Goal: Check status: Check status

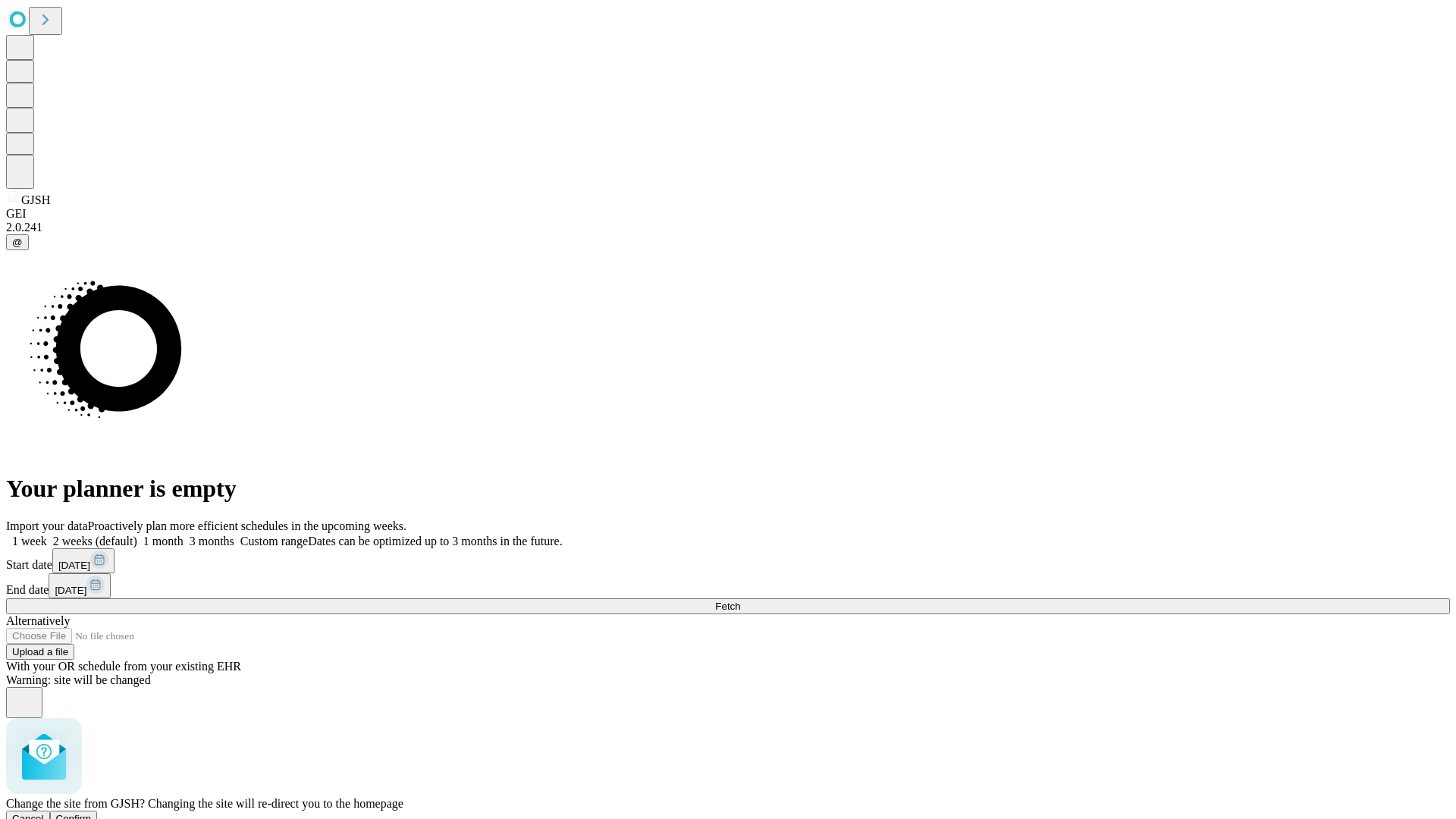
click at [91, 813] on span "Confirm" at bounding box center [73, 818] width 35 height 11
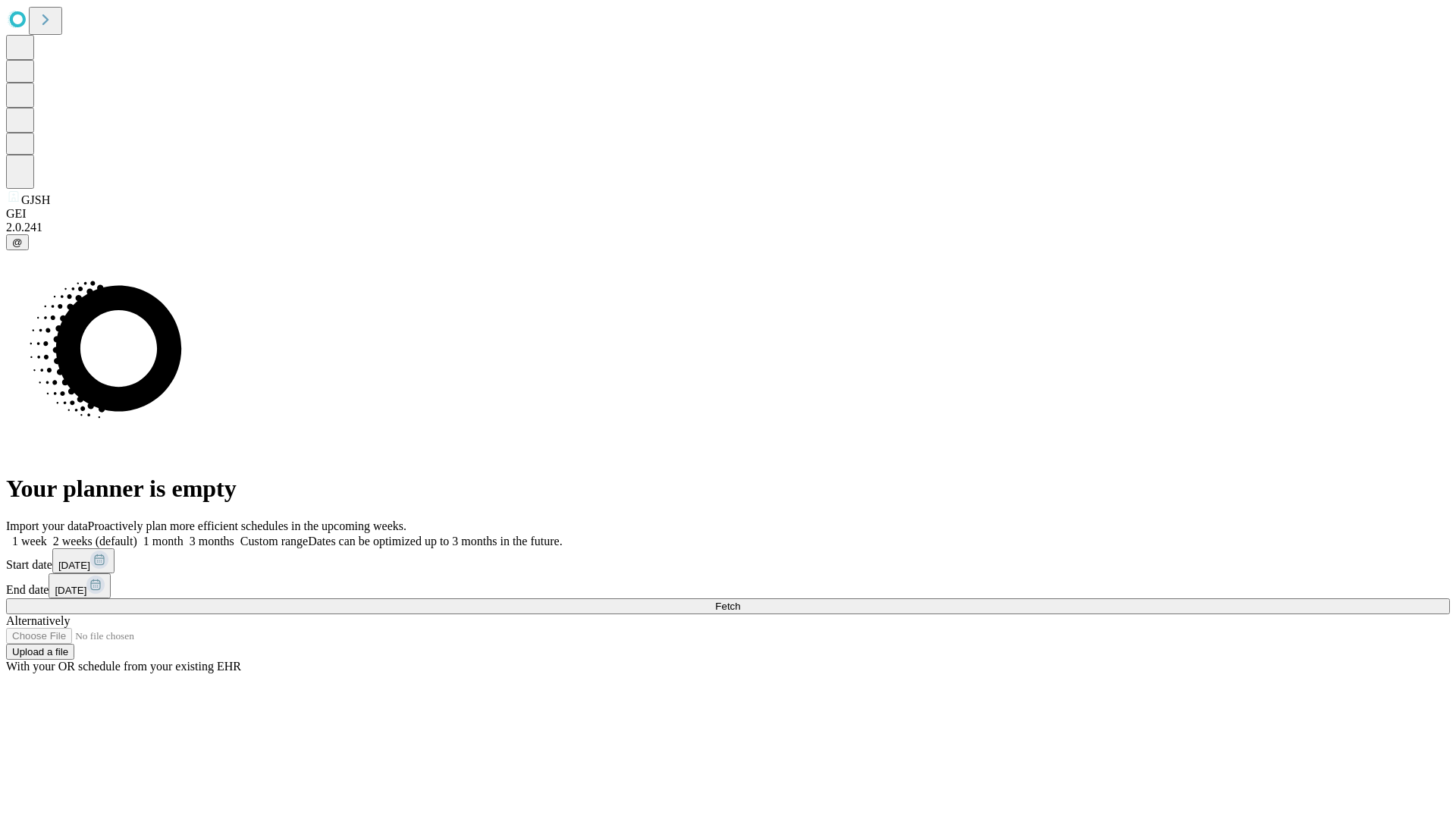
click at [47, 534] on label "1 week" at bounding box center [27, 541] width 41 height 13
click at [740, 601] on span "Fetch" at bounding box center [728, 606] width 25 height 11
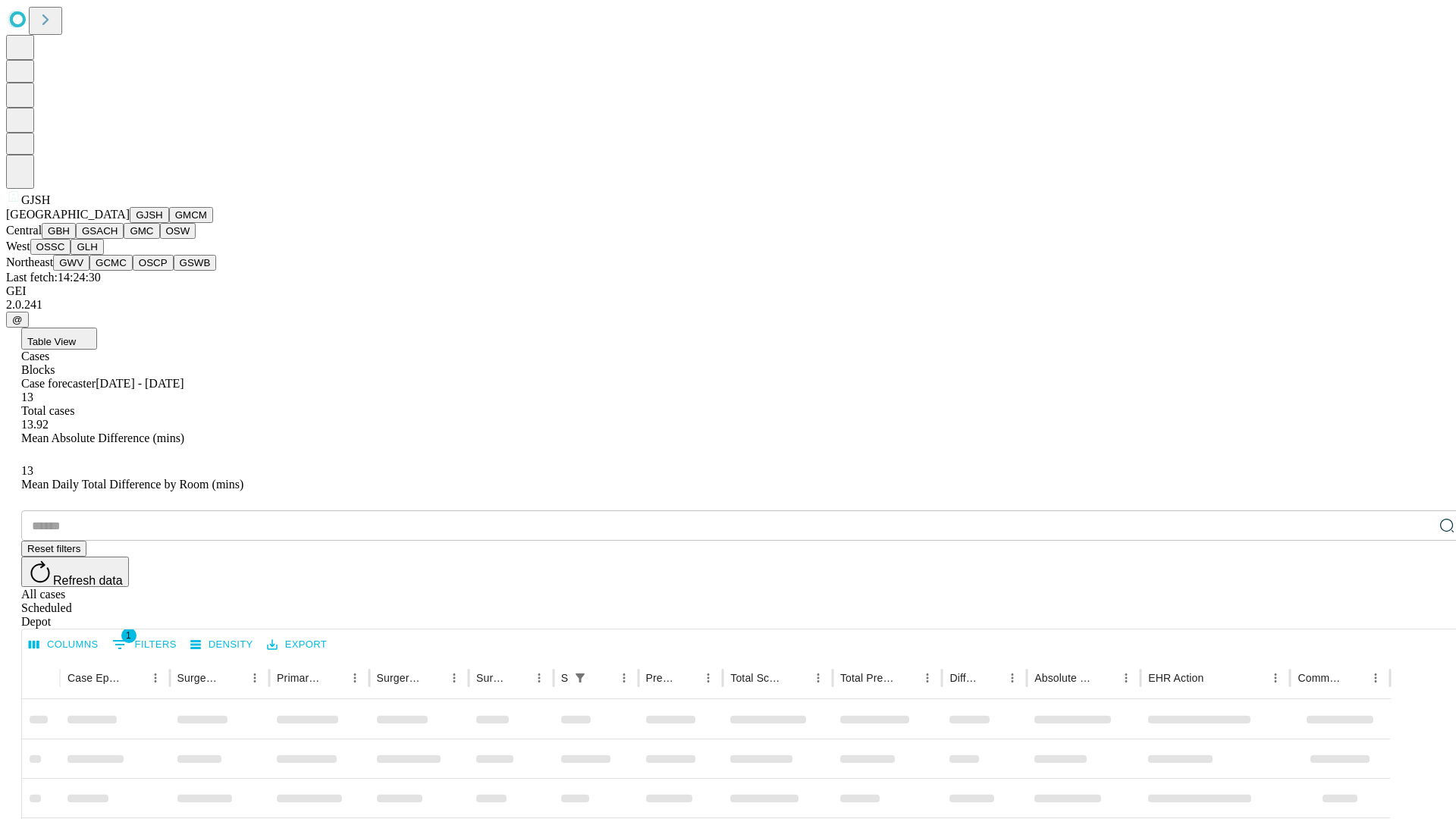
click at [169, 223] on button "GMCM" at bounding box center [191, 215] width 44 height 16
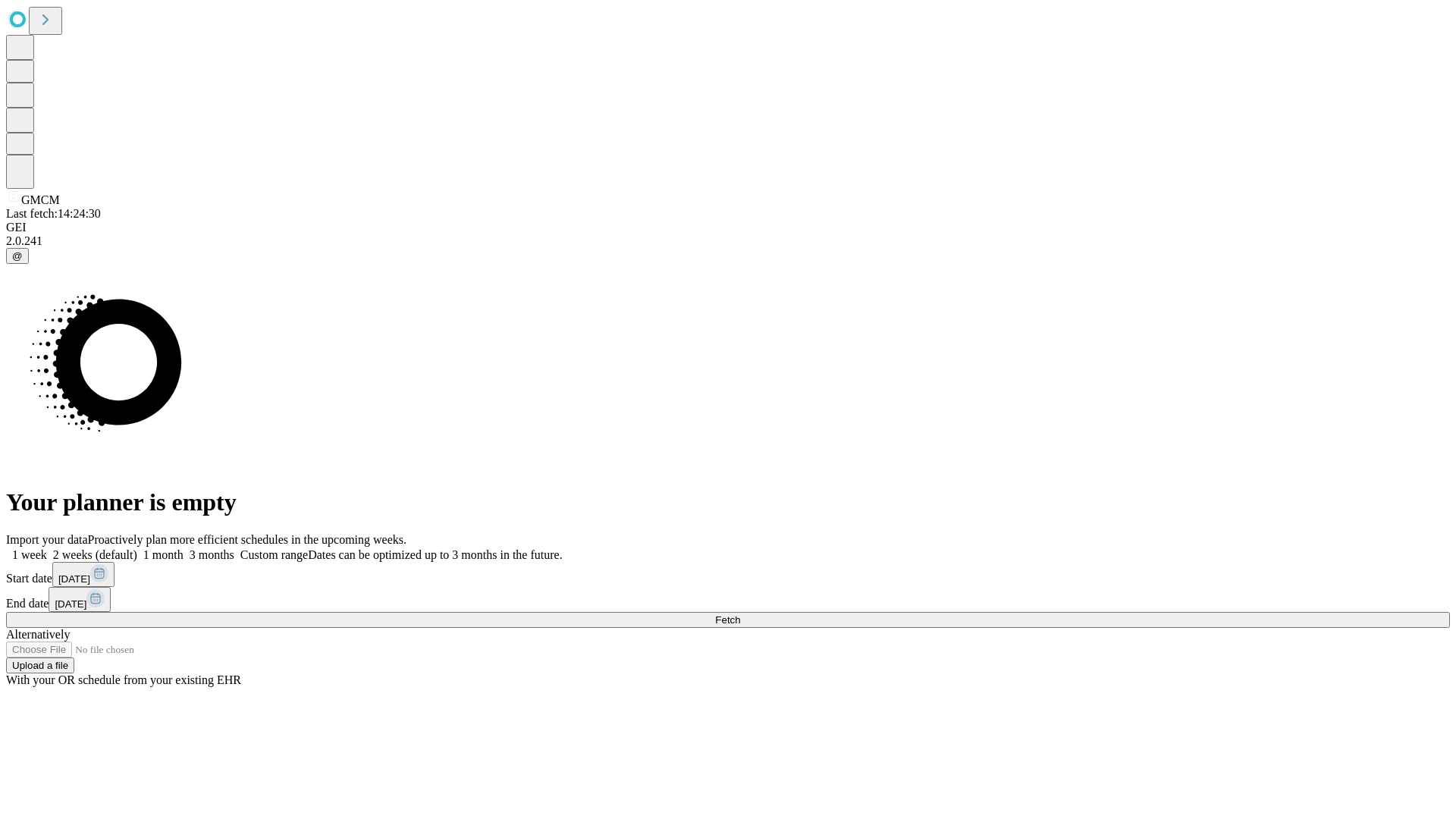
click at [740, 614] on span "Fetch" at bounding box center [728, 620] width 25 height 11
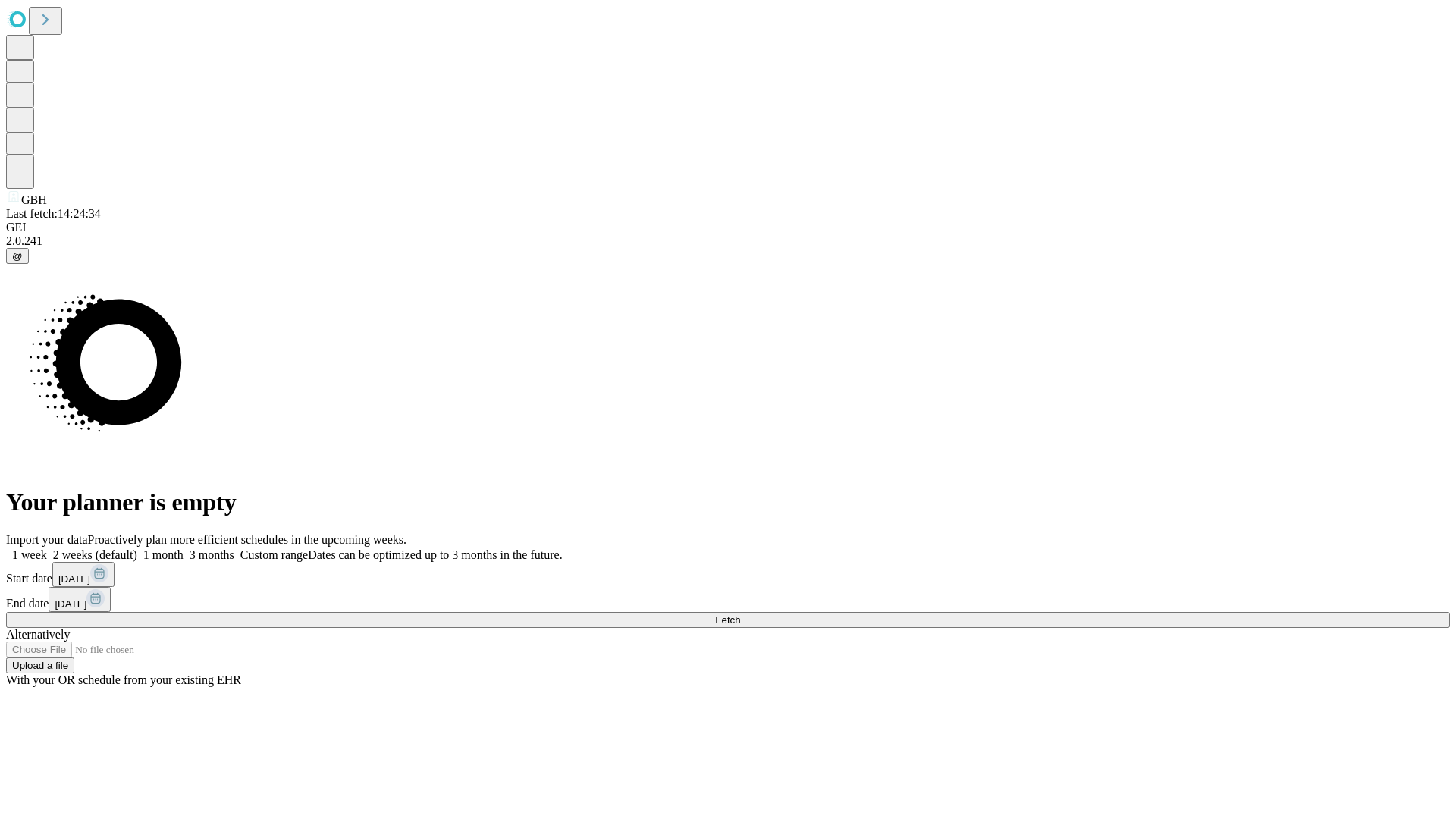
click at [740, 614] on span "Fetch" at bounding box center [728, 620] width 25 height 11
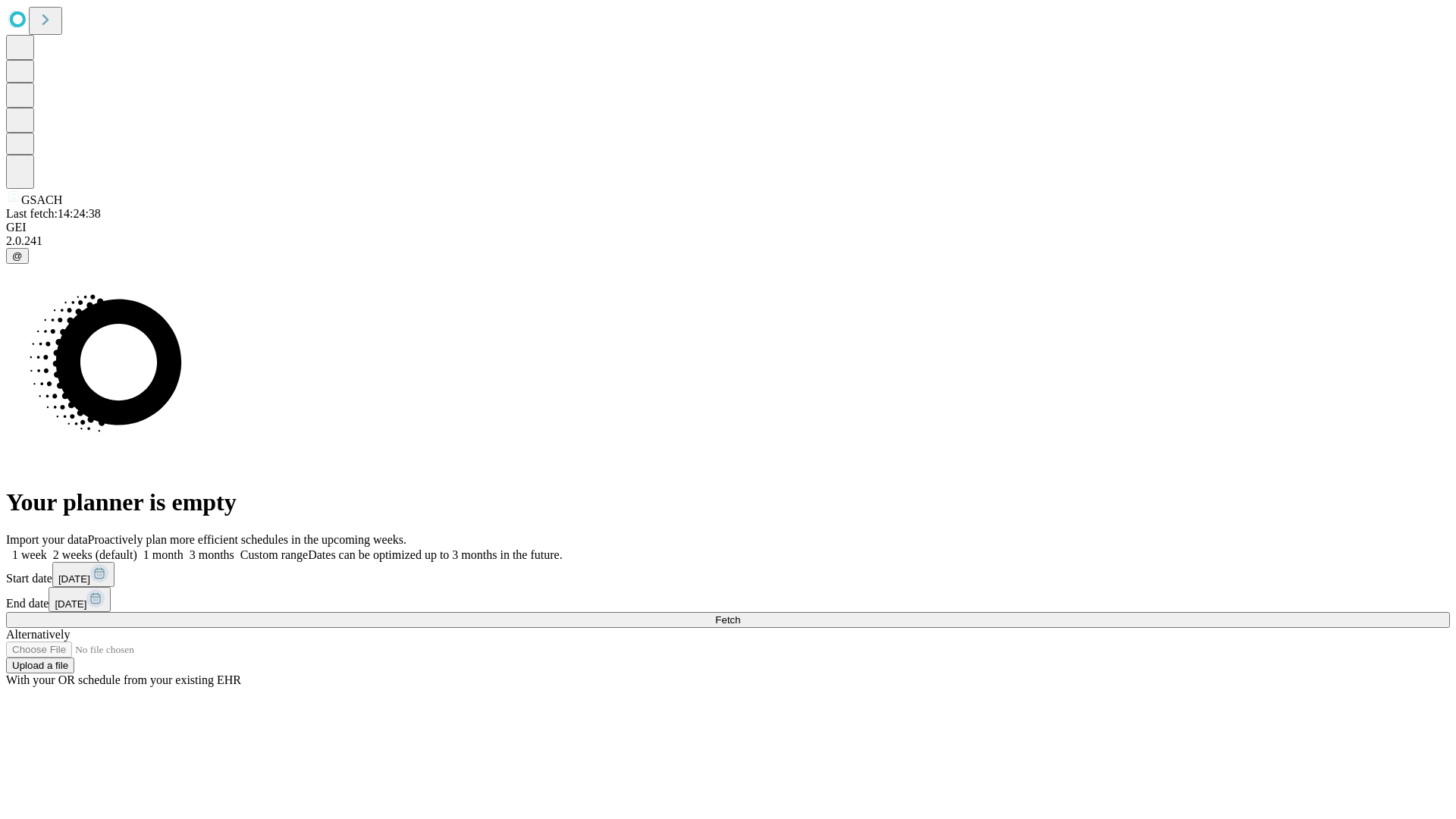
click at [47, 548] on label "1 week" at bounding box center [27, 554] width 41 height 13
click at [740, 614] on span "Fetch" at bounding box center [728, 620] width 25 height 11
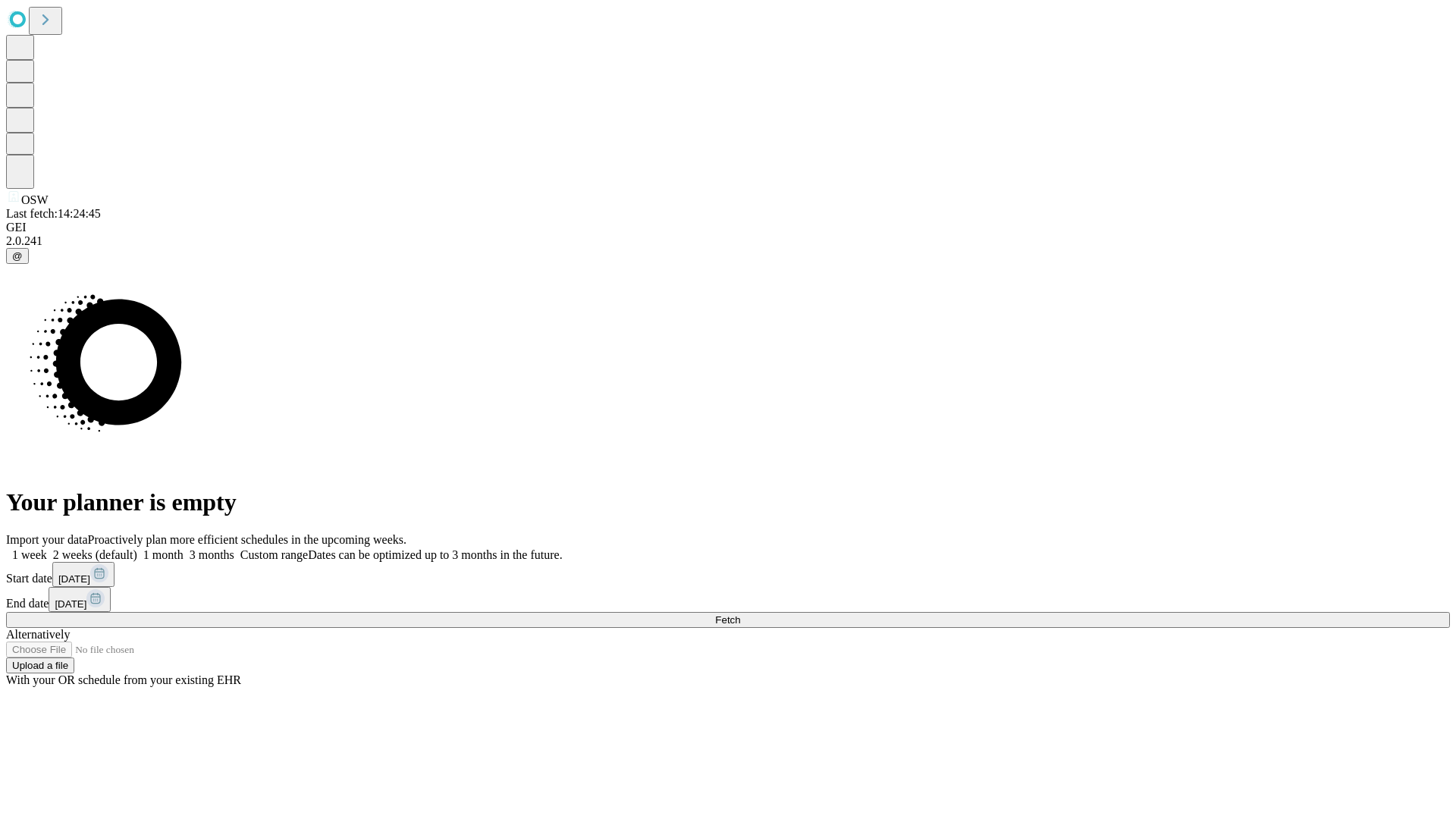
click at [47, 548] on label "1 week" at bounding box center [27, 554] width 41 height 13
click at [740, 614] on span "Fetch" at bounding box center [728, 620] width 25 height 11
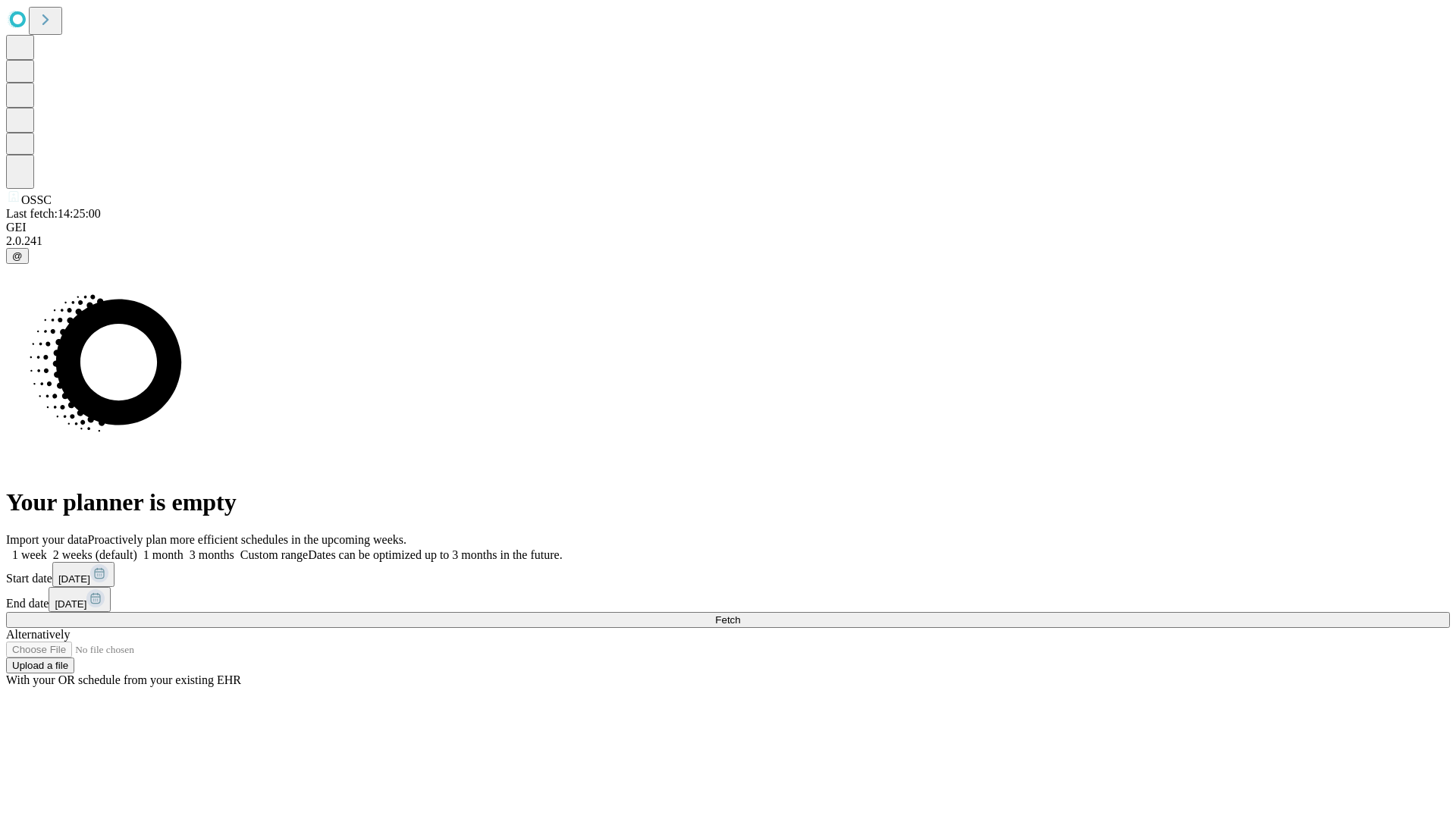
click at [47, 548] on label "1 week" at bounding box center [27, 554] width 41 height 13
click at [740, 614] on span "Fetch" at bounding box center [728, 620] width 25 height 11
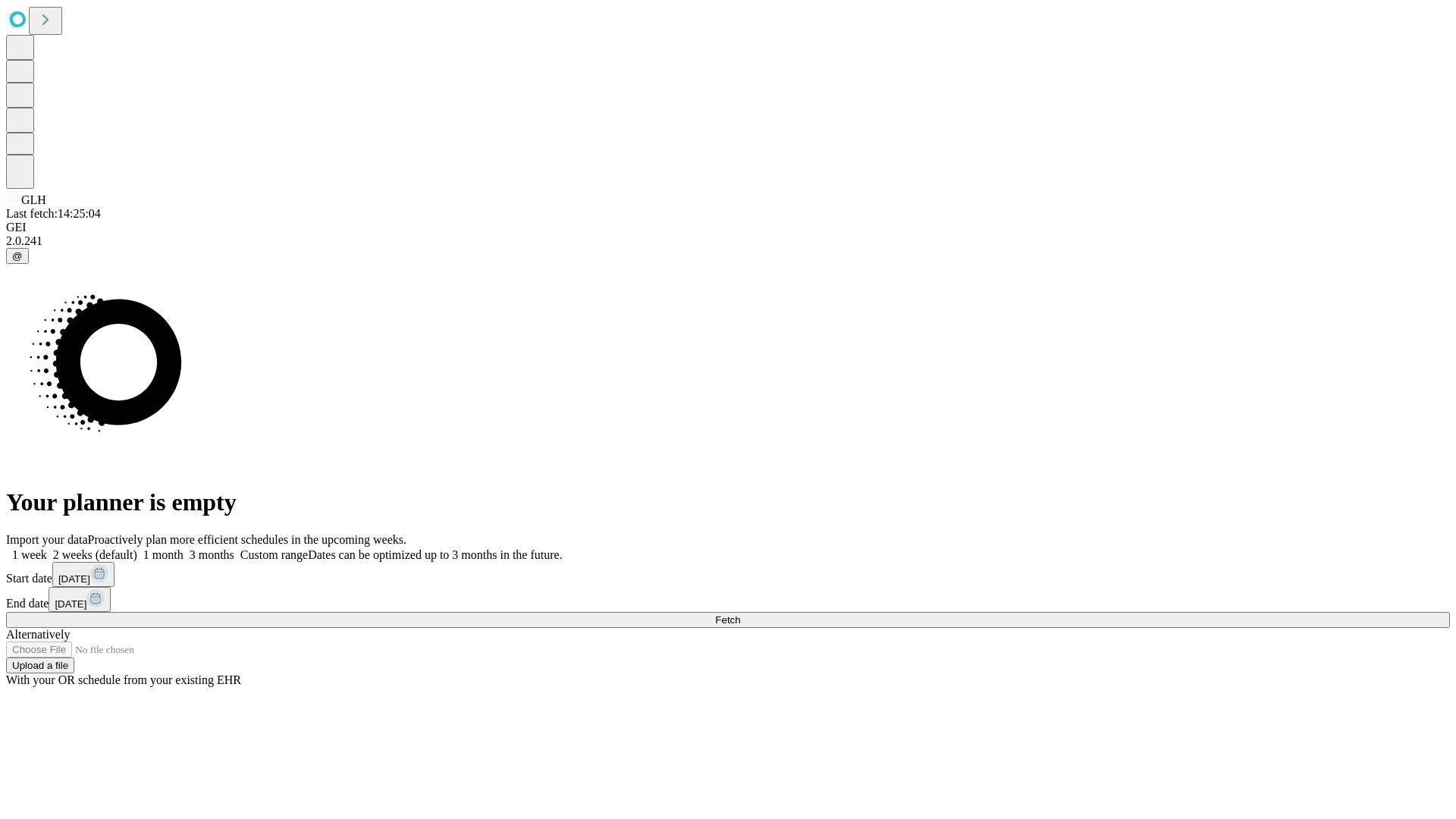
click at [47, 548] on label "1 week" at bounding box center [27, 554] width 41 height 13
click at [740, 614] on span "Fetch" at bounding box center [728, 620] width 25 height 11
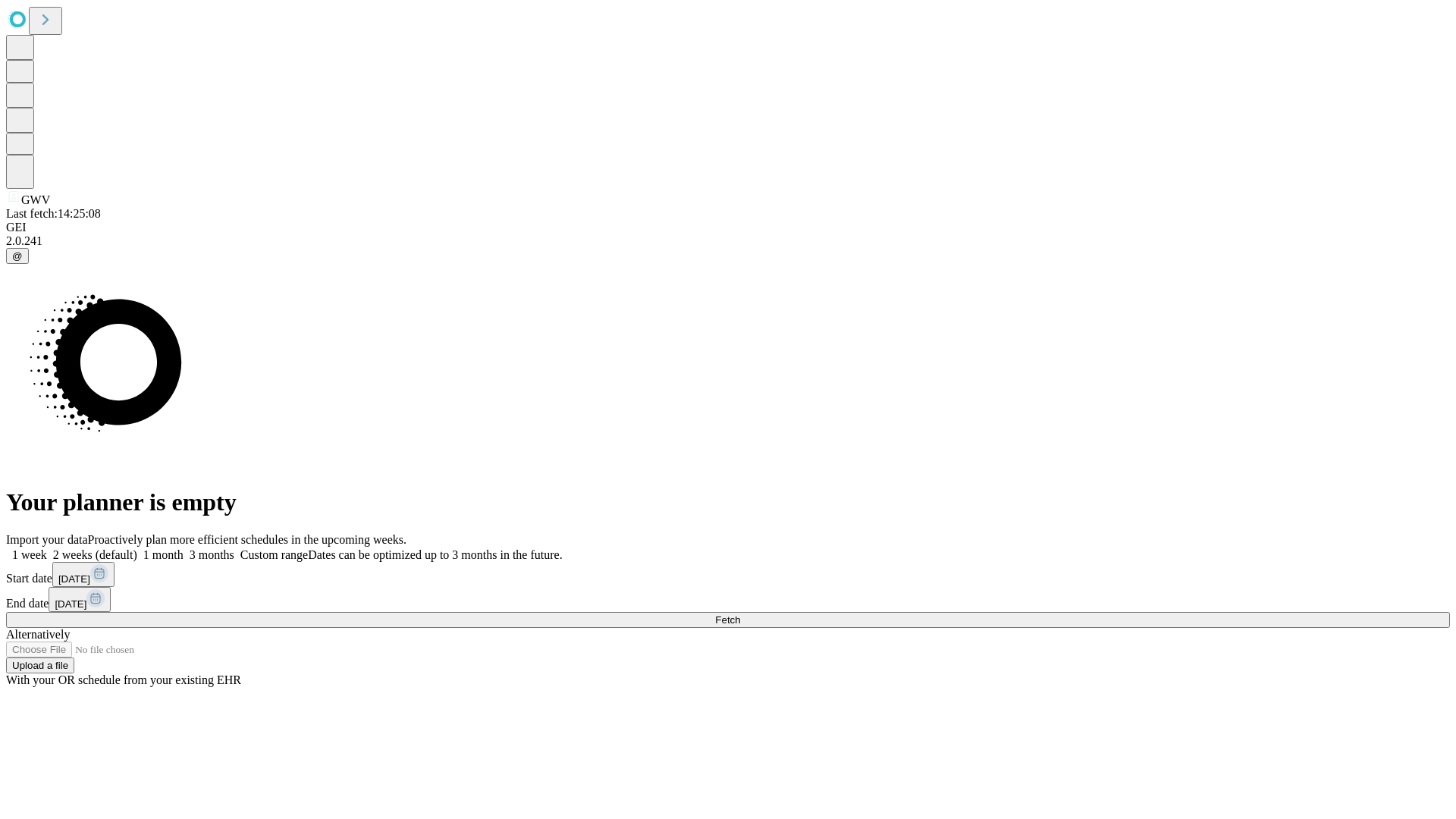
click at [47, 548] on label "1 week" at bounding box center [27, 554] width 41 height 13
click at [740, 614] on span "Fetch" at bounding box center [728, 620] width 25 height 11
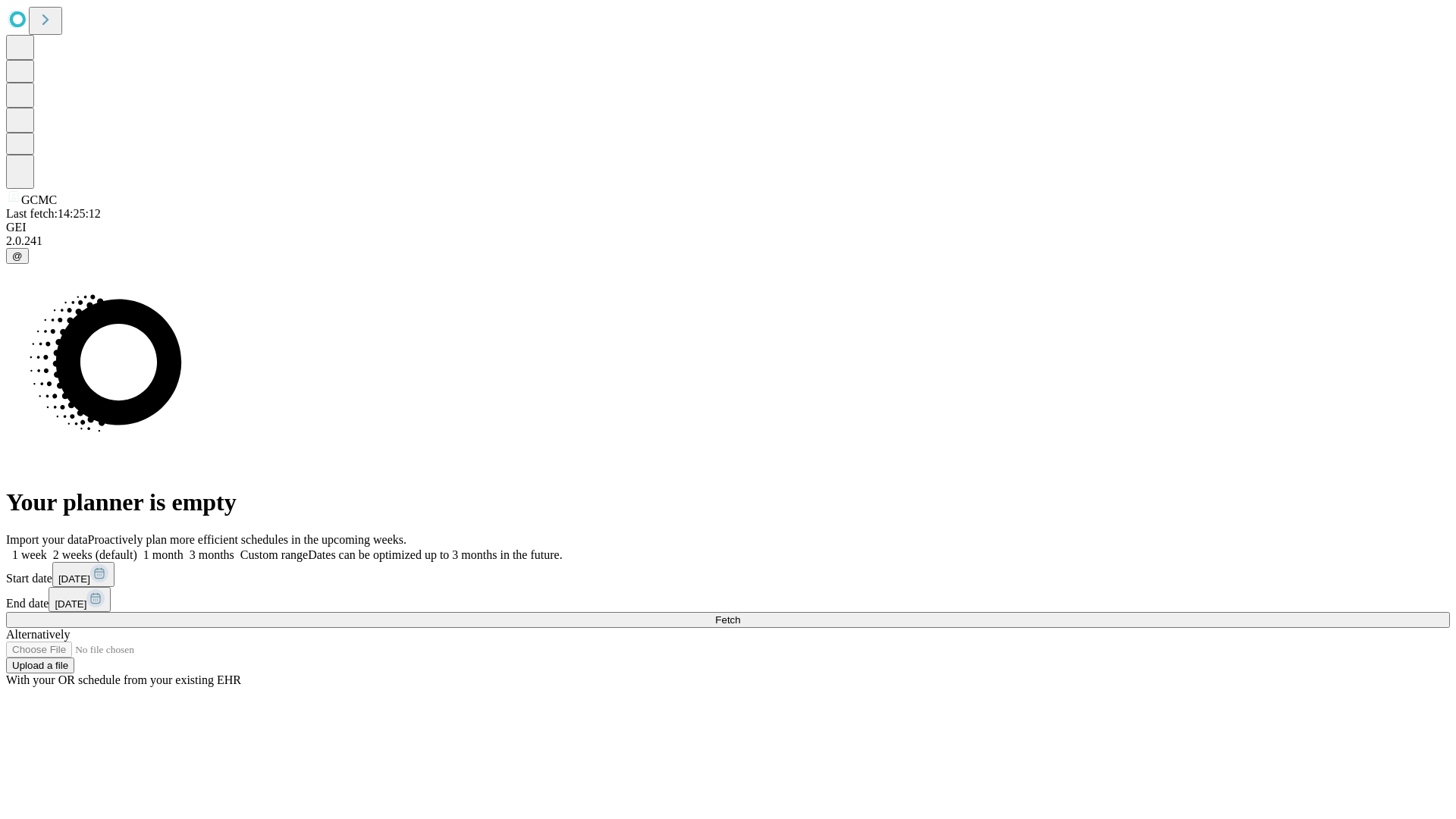
click at [47, 548] on label "1 week" at bounding box center [27, 554] width 41 height 13
click at [740, 614] on span "Fetch" at bounding box center [728, 620] width 25 height 11
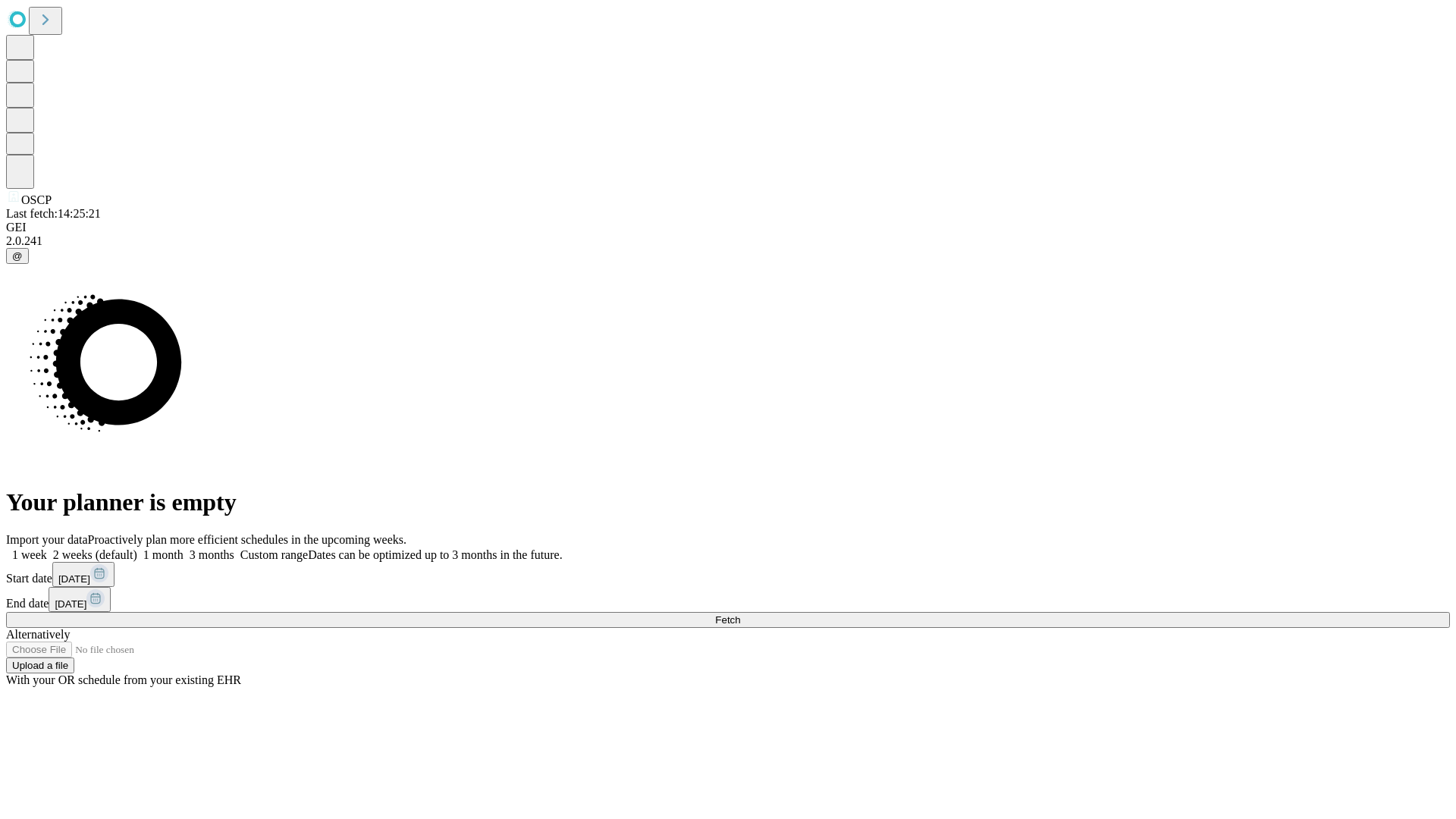
click at [740, 614] on span "Fetch" at bounding box center [728, 620] width 25 height 11
